Goal: Task Accomplishment & Management: Manage account settings

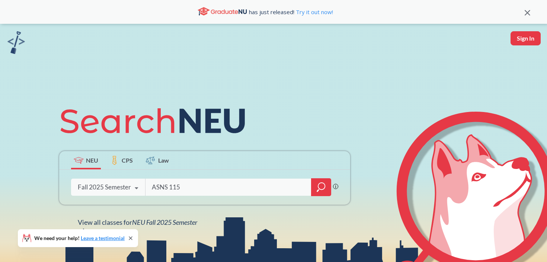
type input "ASNS 1150"
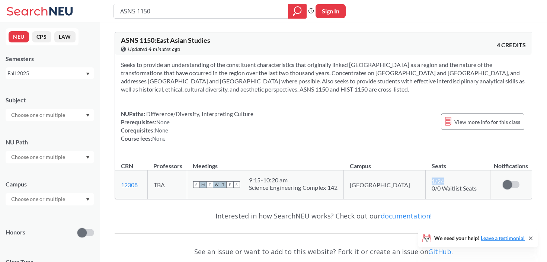
drag, startPoint x: 413, startPoint y: 182, endPoint x: 430, endPoint y: 182, distance: 16.4
click at [431, 182] on div "1 / 24" at bounding box center [437, 180] width 13 height 7
drag, startPoint x: 415, startPoint y: 181, endPoint x: 433, endPoint y: 181, distance: 17.9
click at [433, 181] on td "1 / 24 0/0 Waitlist Seats" at bounding box center [458, 184] width 64 height 29
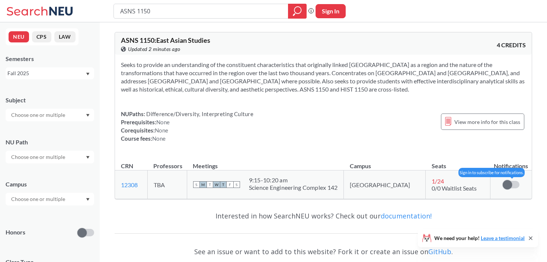
click at [513, 184] on label at bounding box center [511, 184] width 17 height 7
click at [503, 181] on input "checkbox" at bounding box center [503, 181] width 0 height 0
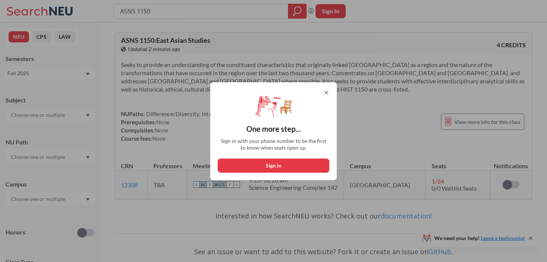
click at [324, 90] on icon at bounding box center [326, 93] width 6 height 6
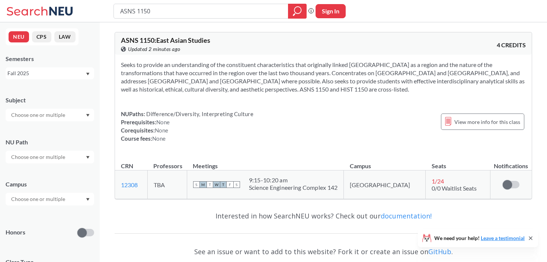
click at [293, 121] on div "NUPaths: Difference/Diversity, Interpreting Culture Prerequisites: None Corequi…" at bounding box center [323, 126] width 405 height 33
drag, startPoint x: 267, startPoint y: 189, endPoint x: 359, endPoint y: 187, distance: 92.6
click at [344, 187] on td "S M T W T F S 9:15 - 10:20 am [GEOGRAPHIC_DATA]" at bounding box center [265, 184] width 157 height 29
copy div
click at [508, 183] on span at bounding box center [507, 184] width 9 height 9
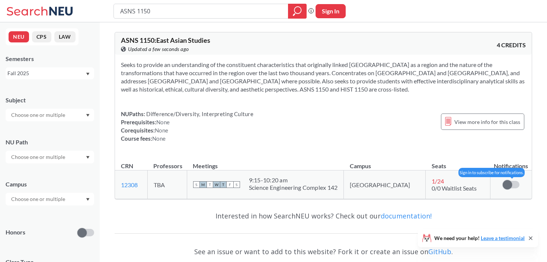
click at [503, 181] on input "checkbox" at bounding box center [503, 181] width 0 height 0
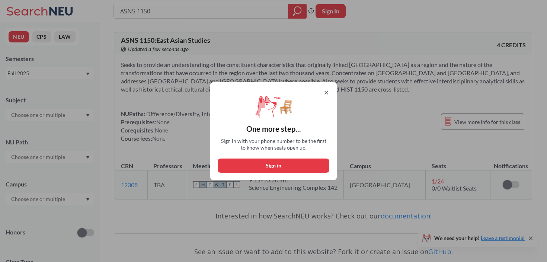
click at [290, 167] on button "Sign in" at bounding box center [274, 165] width 112 height 14
select select "US"
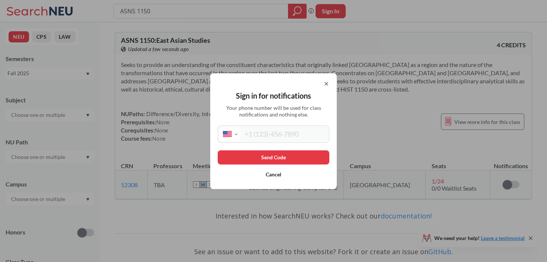
click at [282, 135] on input "tel" at bounding box center [283, 134] width 87 height 14
type input "[PHONE_NUMBER]"
click at [292, 156] on button "Send Code" at bounding box center [274, 157] width 112 height 14
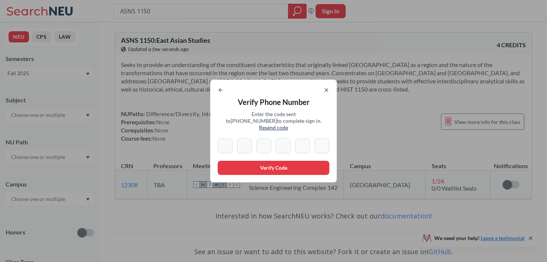
type input "3"
type input "7"
type input "0"
type input "2"
type input "7"
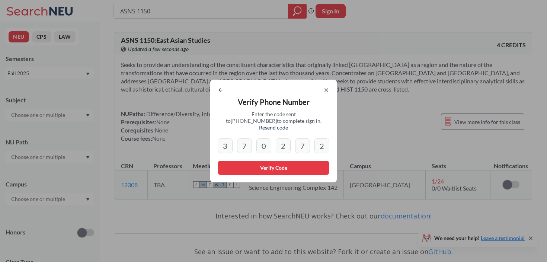
type input "2"
click at [280, 166] on button "Verify Code" at bounding box center [274, 168] width 112 height 14
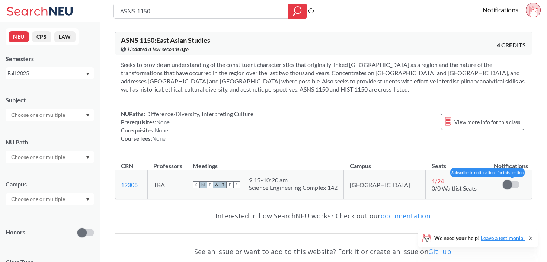
click at [507, 183] on span at bounding box center [507, 184] width 9 height 9
click at [503, 181] on input "checkbox" at bounding box center [503, 181] width 0 height 0
click at [471, 121] on span "View more info for this class" at bounding box center [487, 121] width 66 height 9
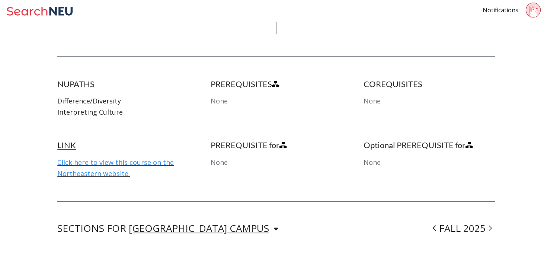
scroll to position [347, 0]
